Goal: Transaction & Acquisition: Obtain resource

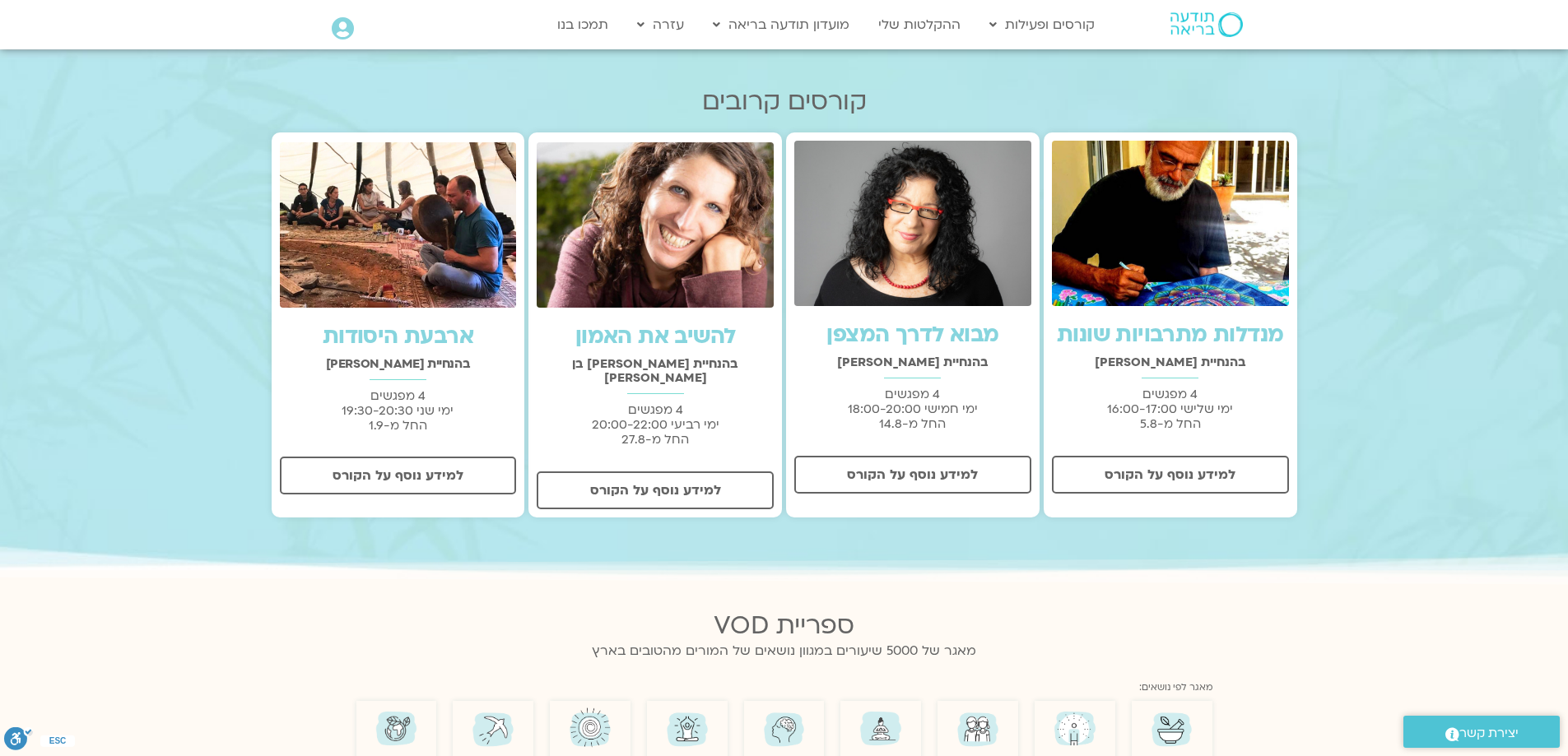
scroll to position [576, 0]
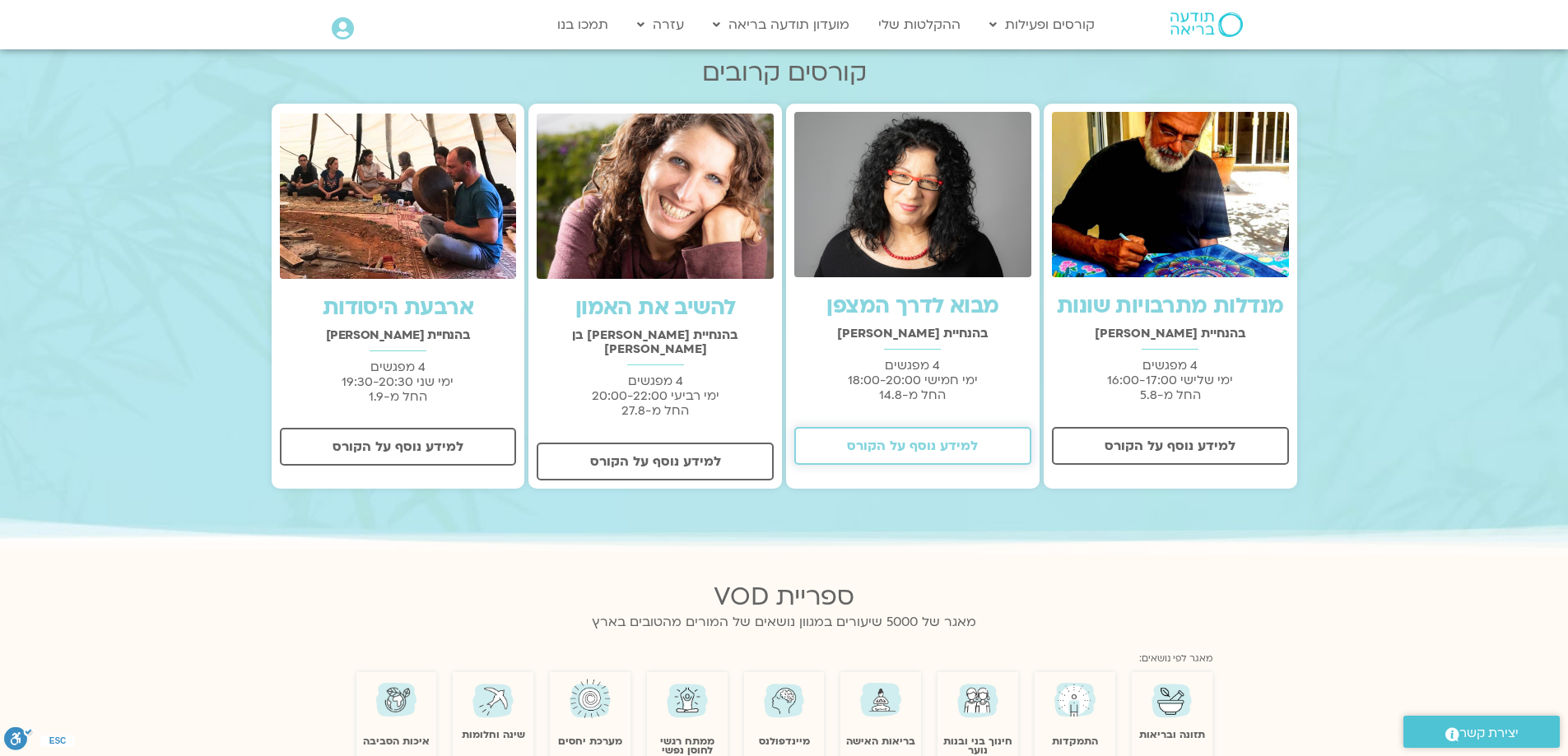
click at [961, 452] on span "למידע נוסף על הקורס" at bounding box center [912, 446] width 131 height 15
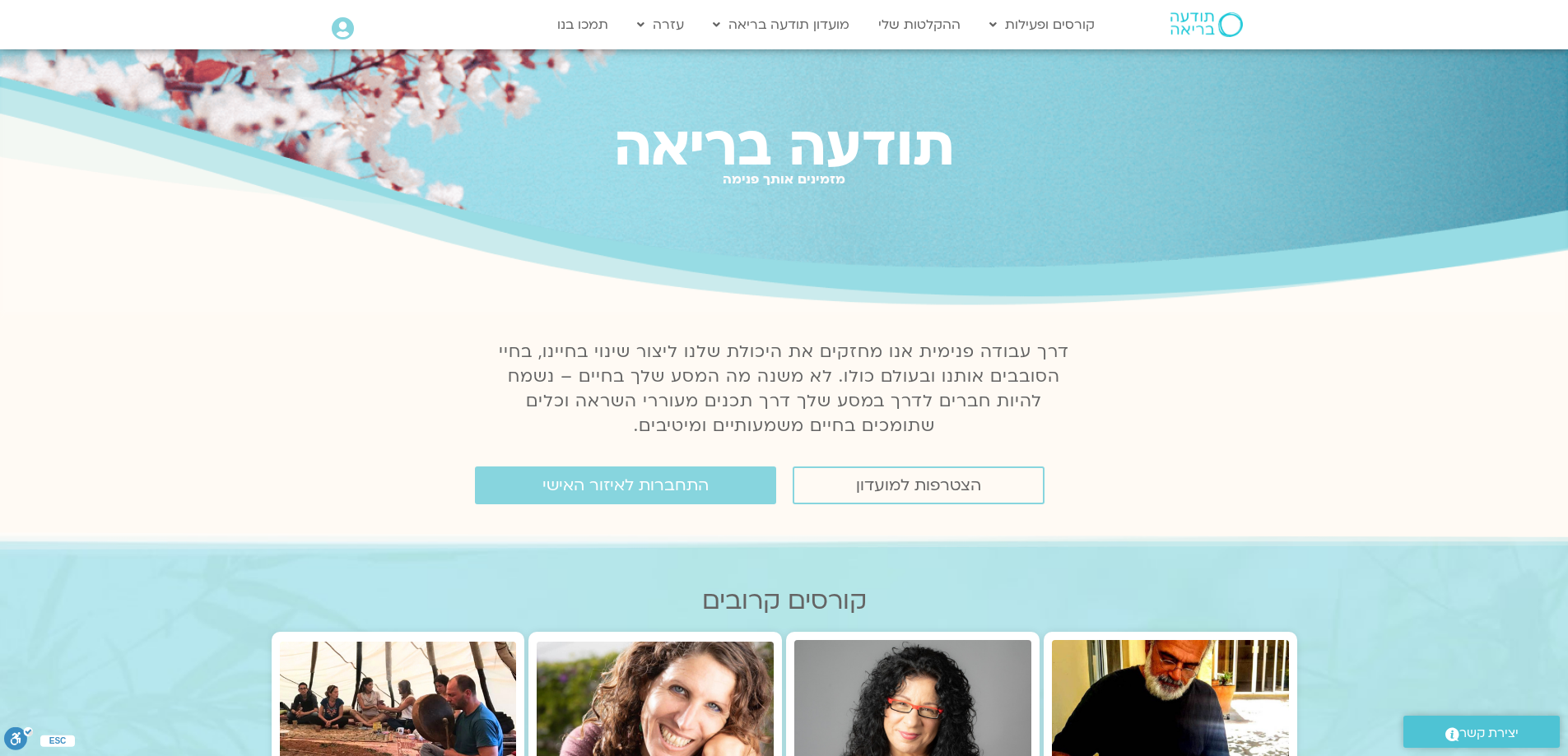
scroll to position [0, 0]
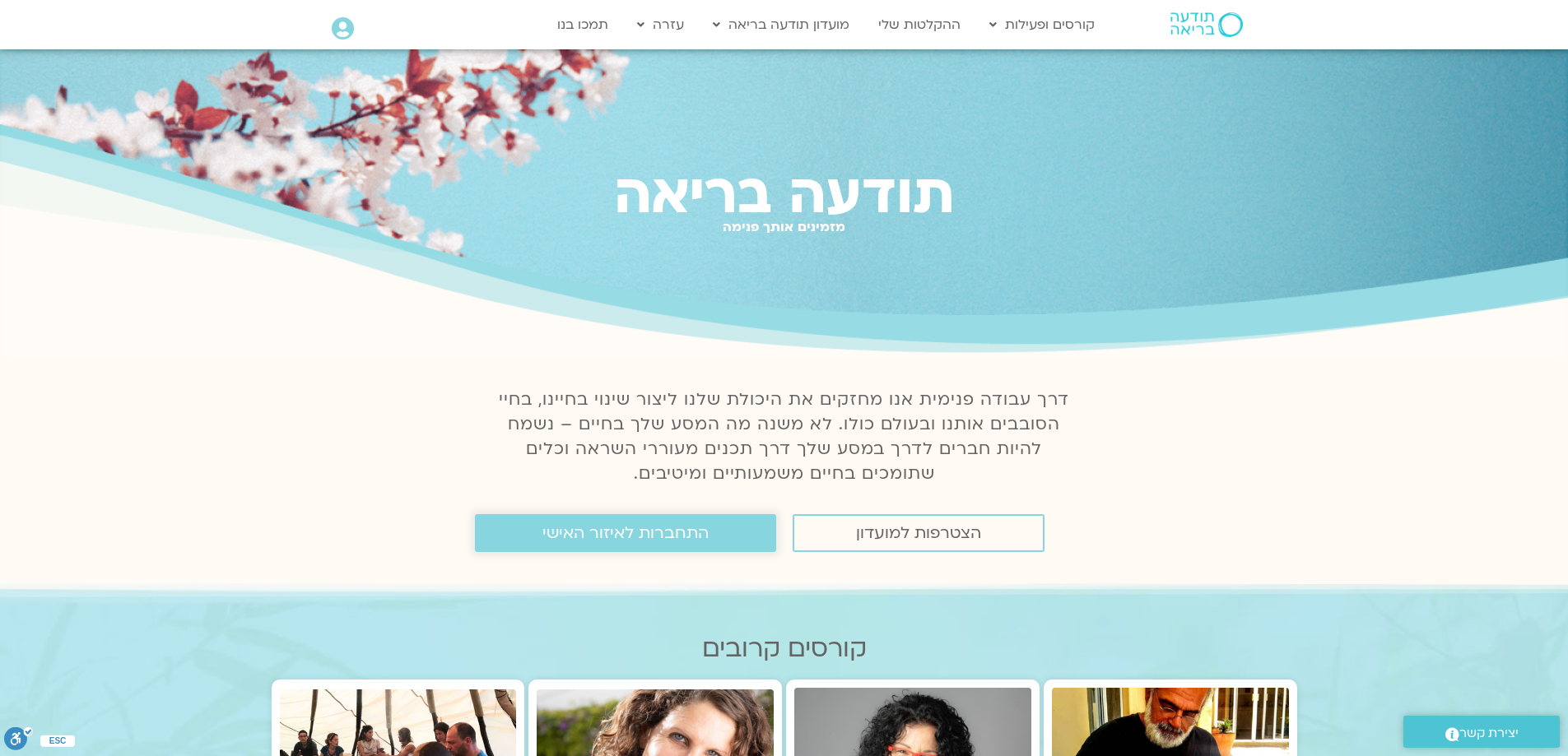
click at [605, 537] on span "התחברות לאיזור האישי" at bounding box center [625, 533] width 166 height 18
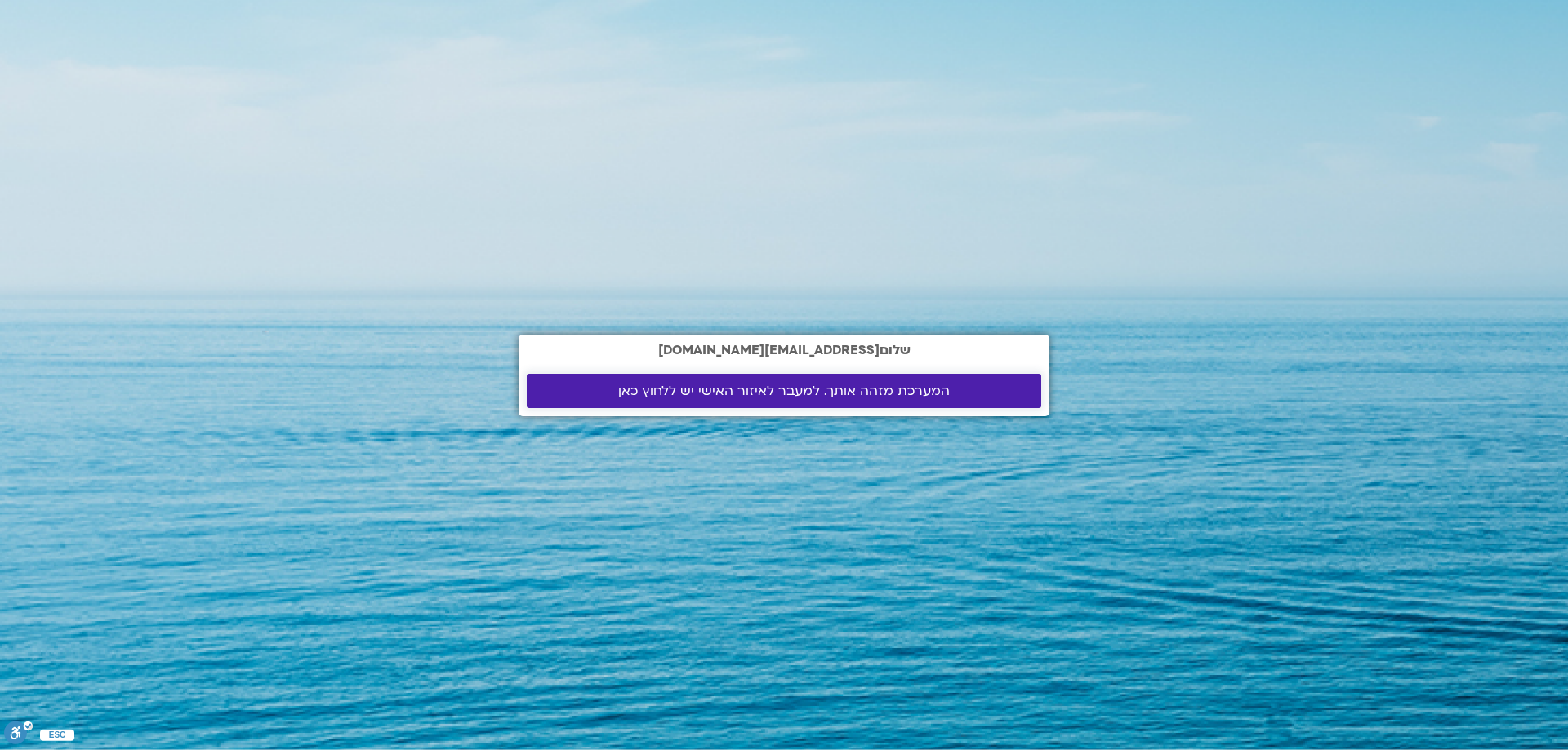
click at [741, 393] on span "המערכת מזהה אותך. למעבר לאיזור האישי יש ללחוץ כאן" at bounding box center [784, 391] width 331 height 15
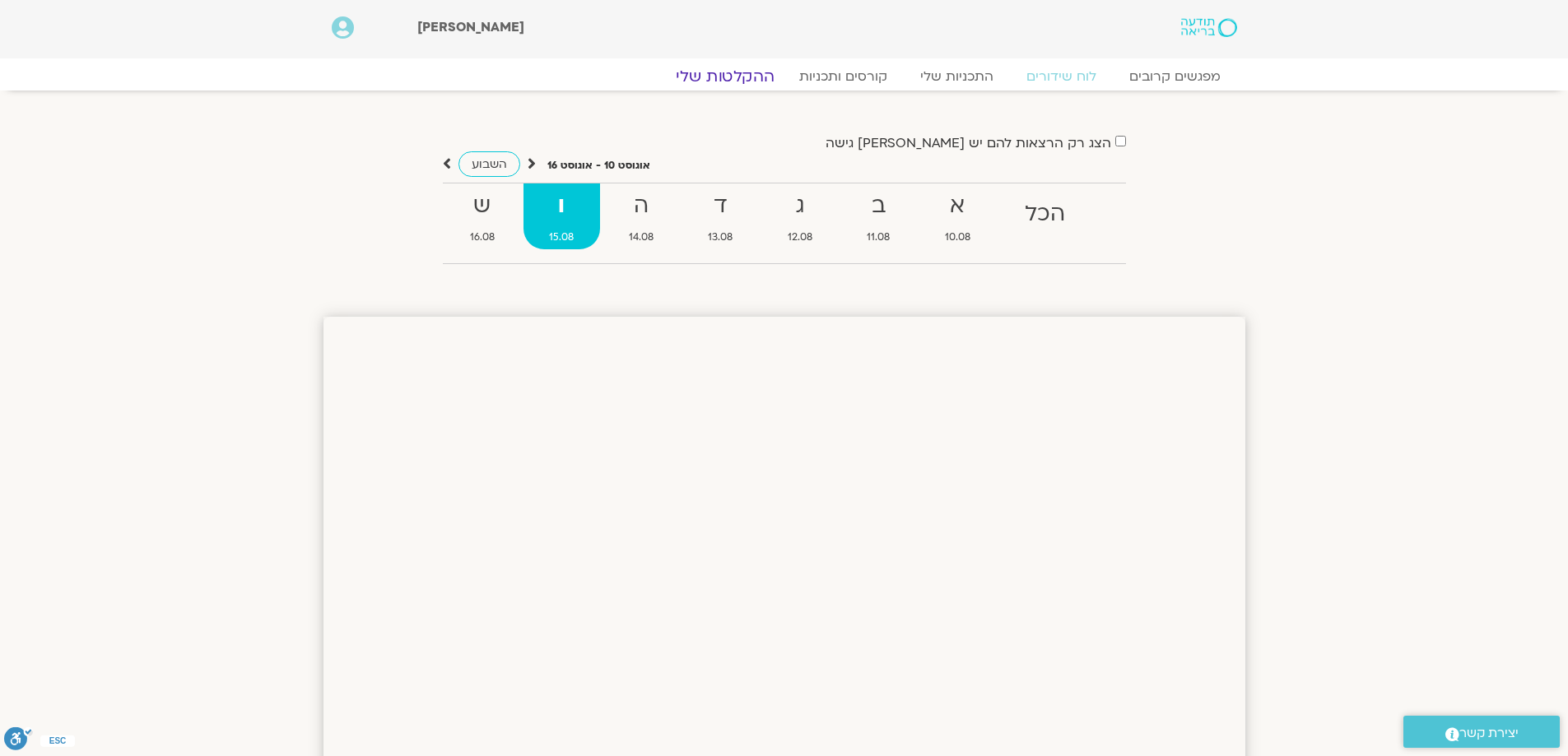
click at [748, 78] on link "ההקלטות שלי" at bounding box center [725, 77] width 138 height 20
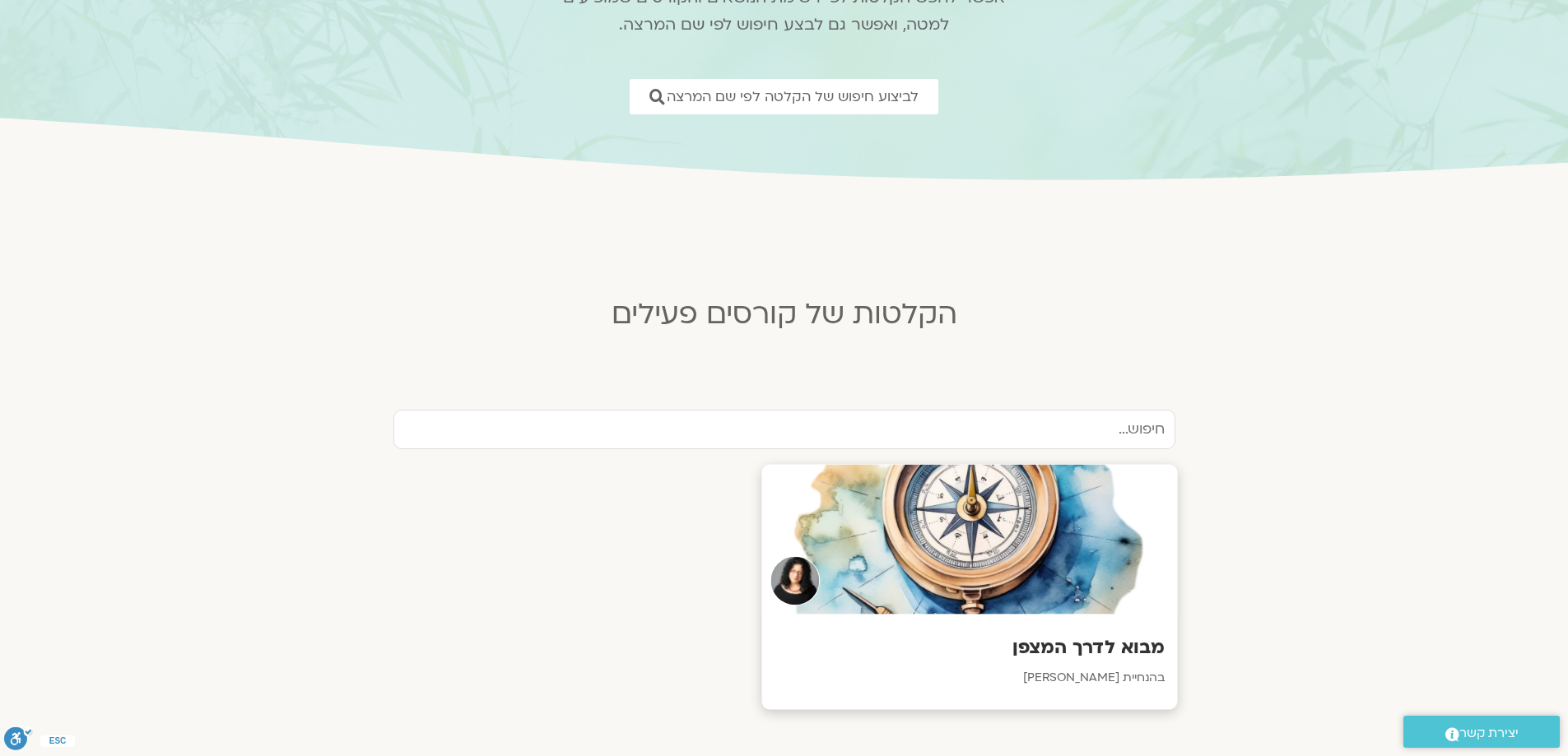
scroll to position [164, 0]
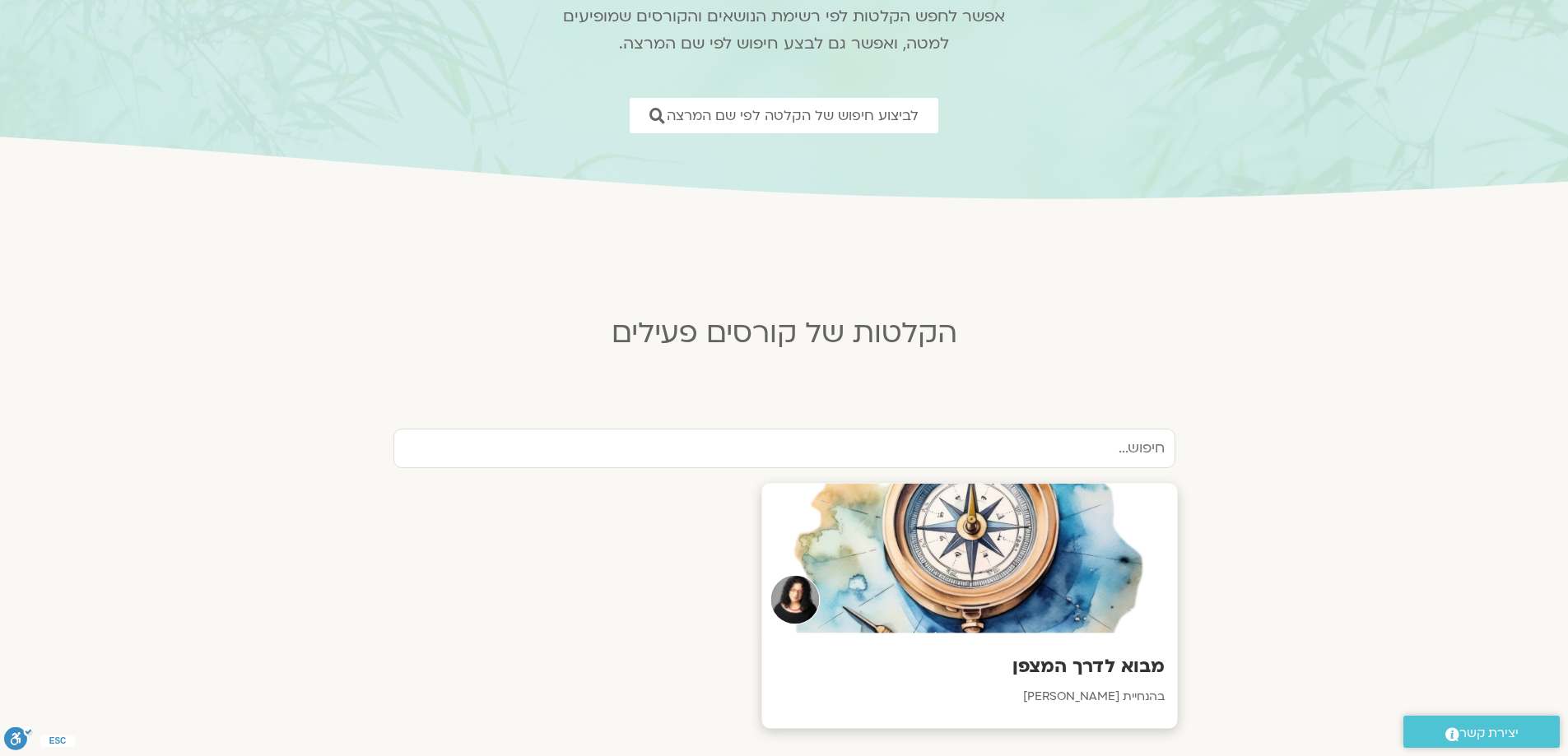
click at [1021, 631] on div at bounding box center [969, 559] width 416 height 150
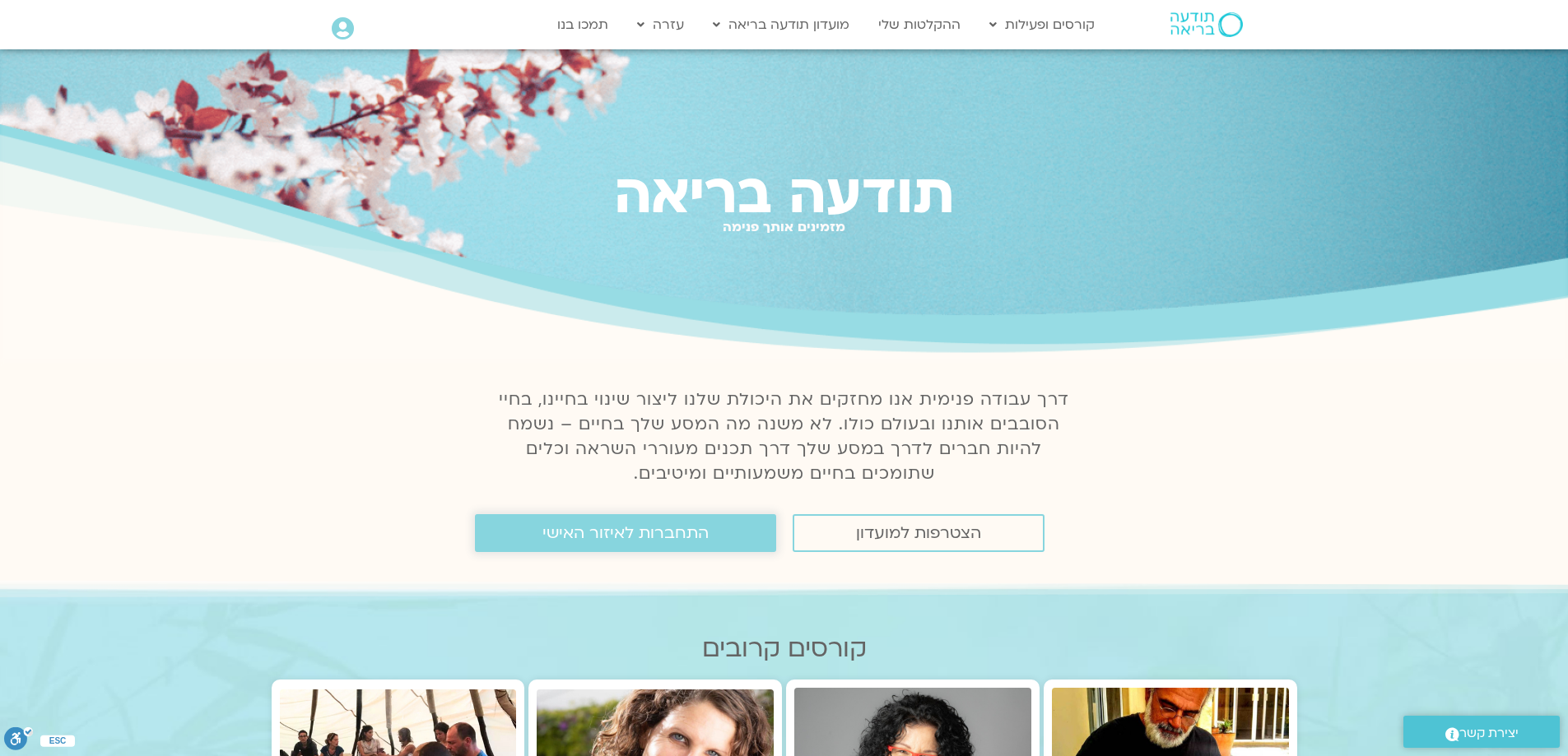
click at [745, 536] on link "התחברות לאיזור האישי" at bounding box center [625, 533] width 301 height 37
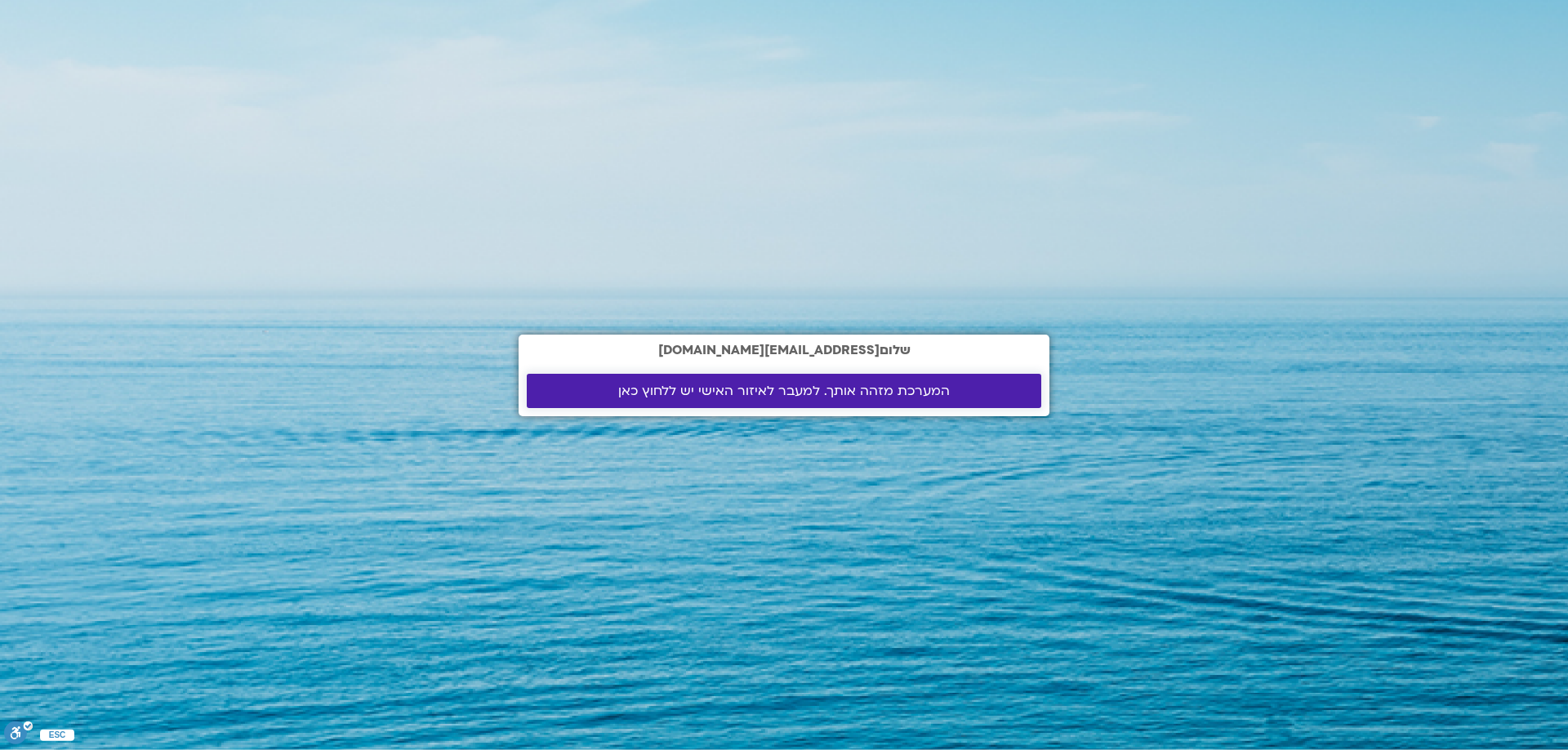
click at [845, 393] on span "המערכת מזהה אותך. למעבר לאיזור האישי יש ללחוץ כאן" at bounding box center [784, 391] width 331 height 15
